Goal: Information Seeking & Learning: Learn about a topic

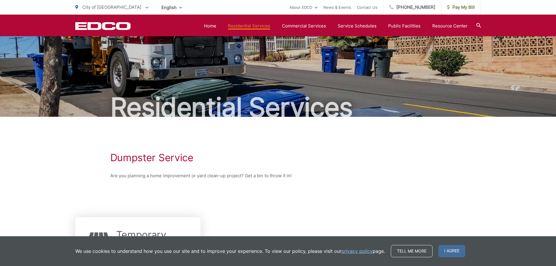
scroll to position [107, 0]
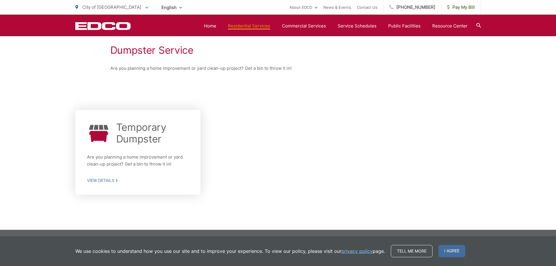
click at [105, 180] on span "View Details" at bounding box center [138, 180] width 102 height 5
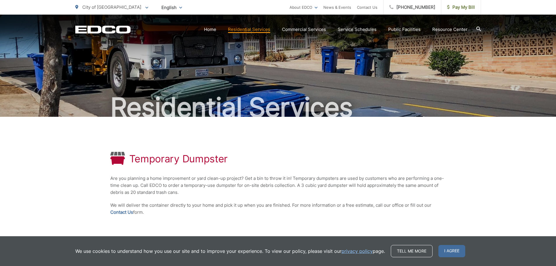
scroll to position [74, 0]
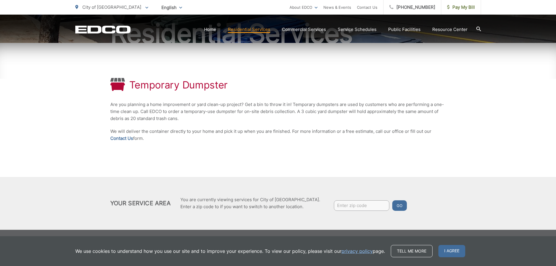
click at [346, 205] on input "Enter zip code" at bounding box center [361, 205] width 55 height 11
type input "90713"
click at [392, 200] on button "Go" at bounding box center [399, 205] width 15 height 11
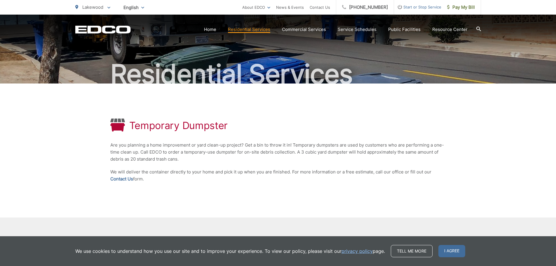
scroll to position [74, 0]
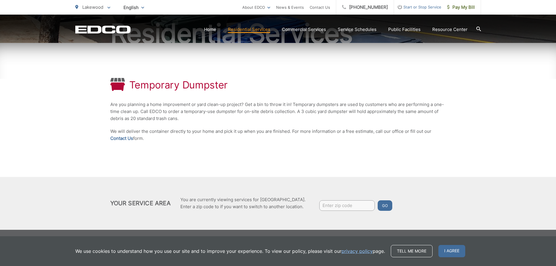
click at [338, 208] on input "Enter zip code" at bounding box center [346, 205] width 55 height 11
type input "90713"
click at [384, 204] on button "Go" at bounding box center [384, 205] width 15 height 11
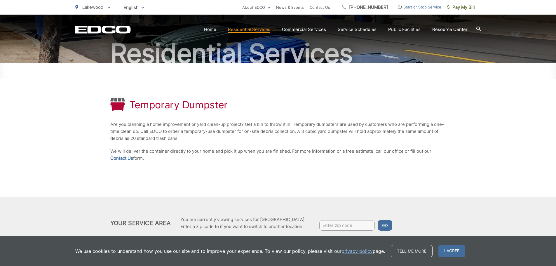
scroll to position [74, 0]
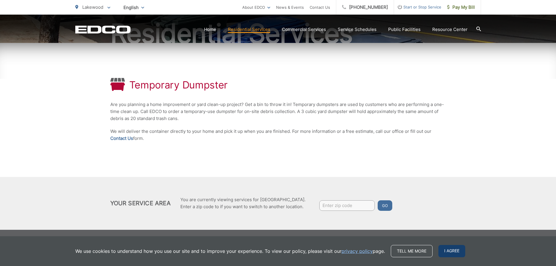
click at [448, 250] on span "I agree" at bounding box center [451, 251] width 27 height 12
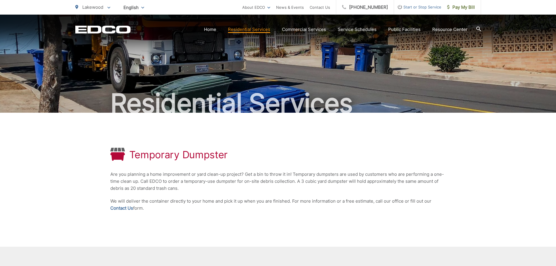
scroll to position [0, 0]
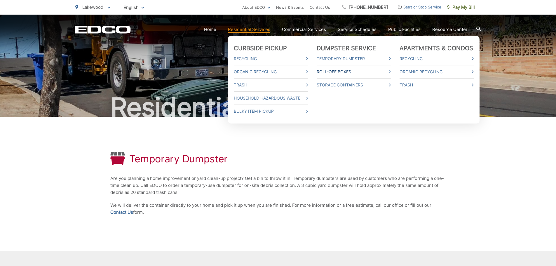
click at [329, 72] on link "Roll-Off Boxes" at bounding box center [353, 71] width 74 height 7
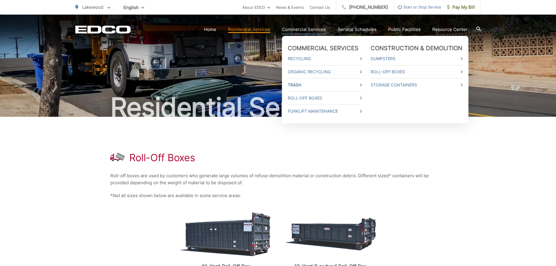
click at [296, 85] on link "Trash" at bounding box center [325, 84] width 74 height 7
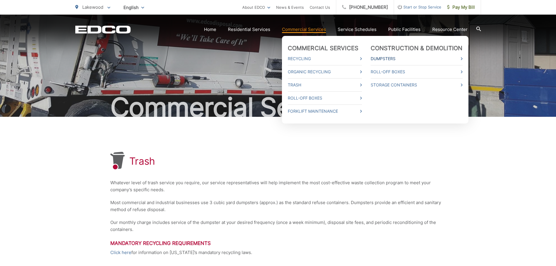
click at [388, 58] on link "Dumpsters" at bounding box center [416, 58] width 92 height 7
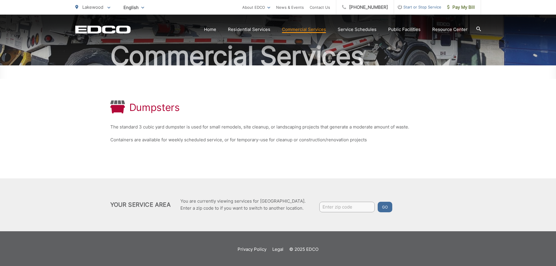
scroll to position [53, 0]
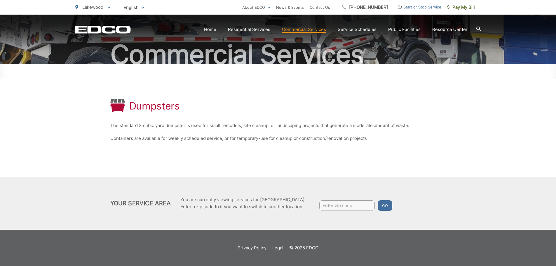
click at [249, 160] on div "Dumpsters The standard 3 cubic yard dumpster is used for small remodels, site c…" at bounding box center [277, 120] width 335 height 113
drag, startPoint x: 380, startPoint y: 144, endPoint x: 376, endPoint y: 173, distance: 29.2
click at [380, 144] on div "Dumpsters The standard 3 cubic yard dumpster is used for small remodels, site c…" at bounding box center [277, 120] width 335 height 113
